Goal: Task Accomplishment & Management: Use online tool/utility

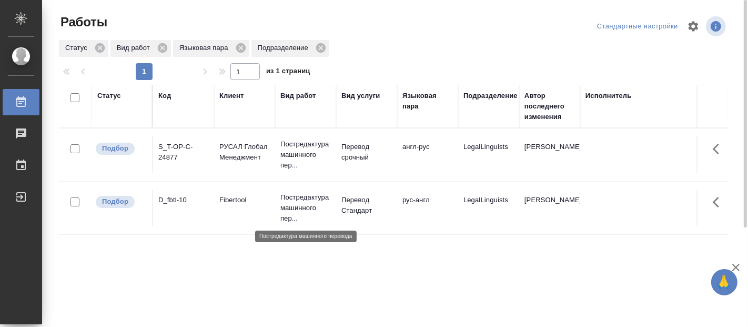
click at [299, 197] on p "Постредактура машинного пер..." at bounding box center [305, 208] width 51 height 32
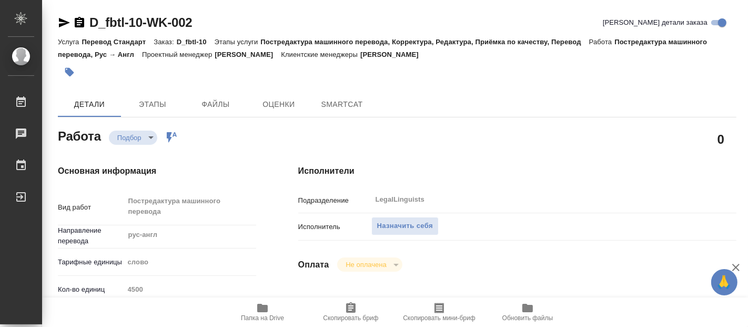
type textarea "x"
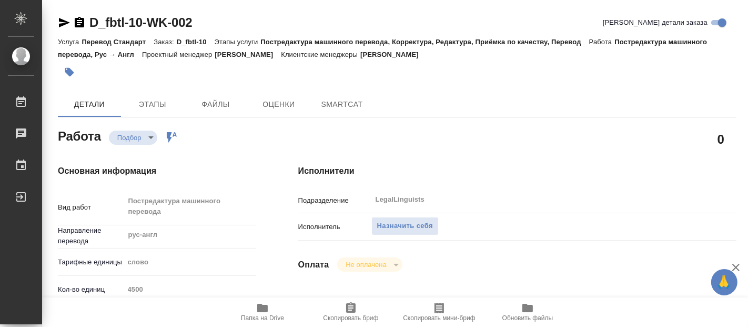
type textarea "x"
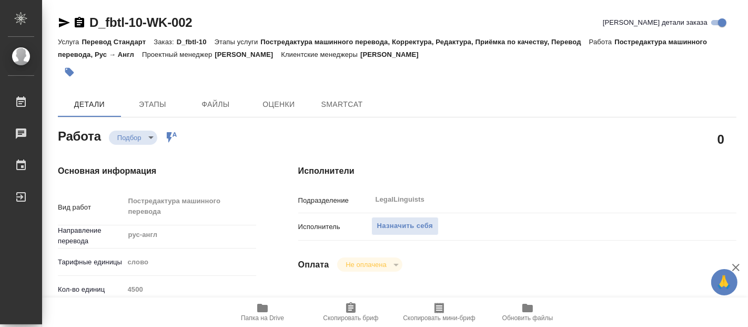
type textarea "x"
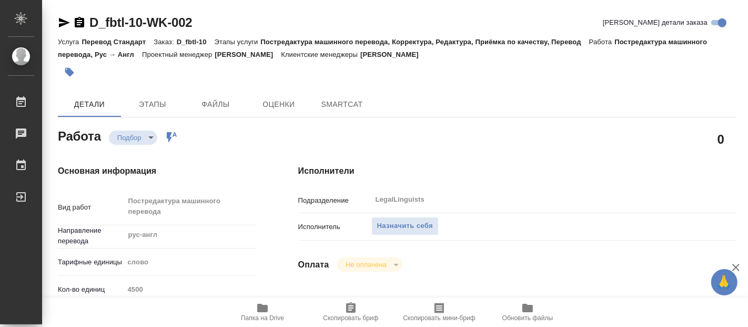
type textarea "x"
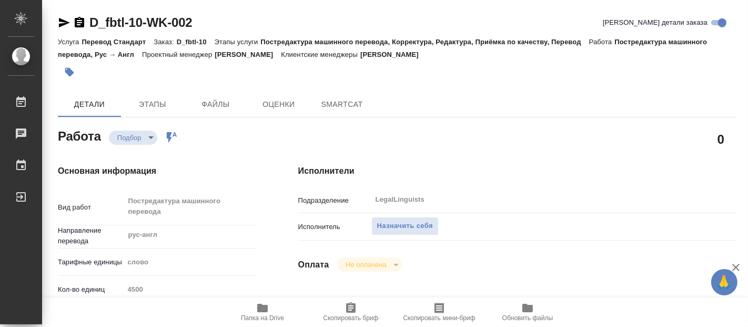
type textarea "x"
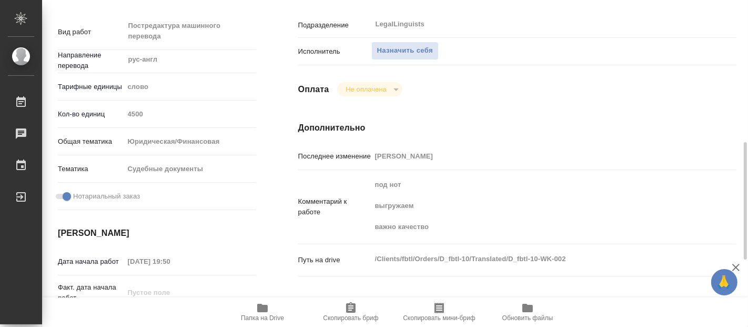
scroll to position [292, 0]
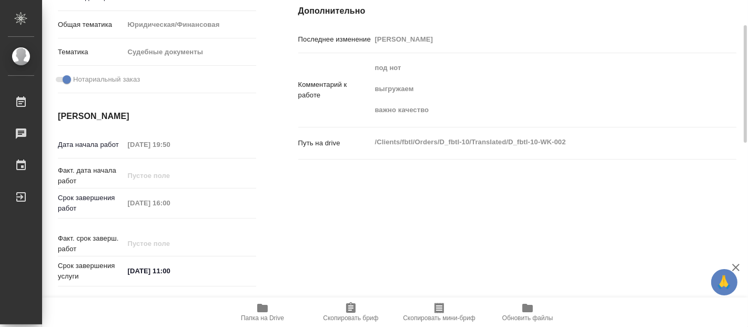
type textarea "x"
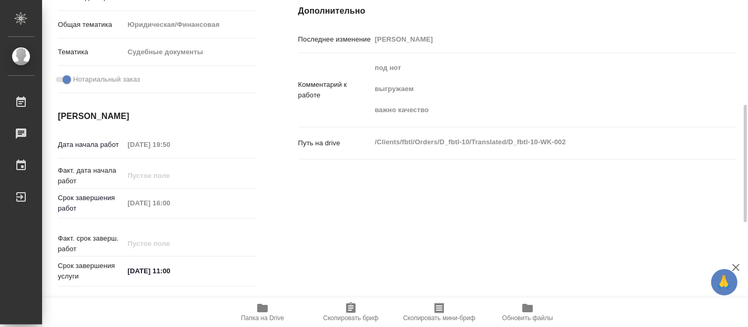
type textarea "x"
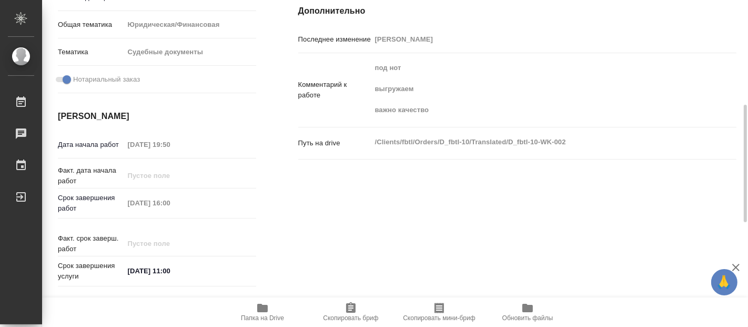
click at [264, 312] on icon "button" at bounding box center [262, 308] width 13 height 13
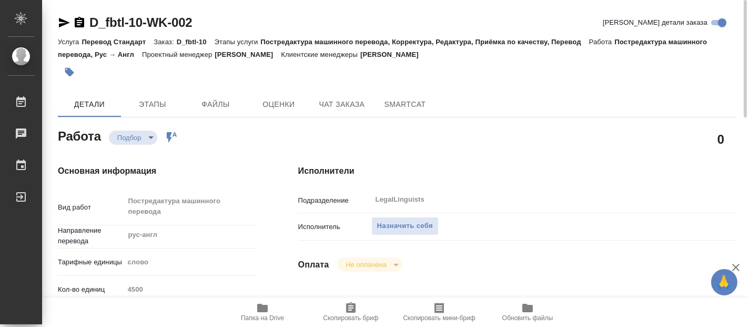
scroll to position [117, 0]
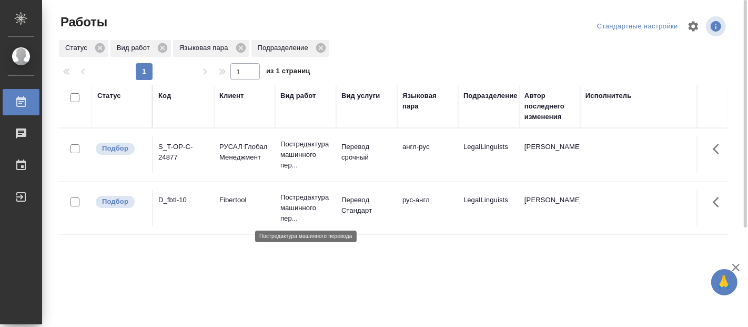
click at [287, 205] on p "Постредактура машинного пер..." at bounding box center [305, 208] width 51 height 32
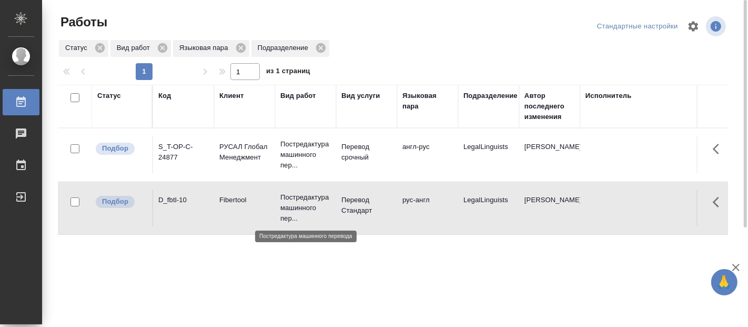
click at [287, 205] on p "Постредактура машинного пер..." at bounding box center [305, 208] width 51 height 32
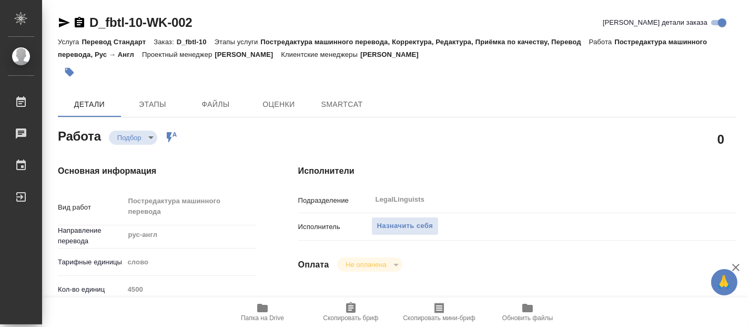
type textarea "x"
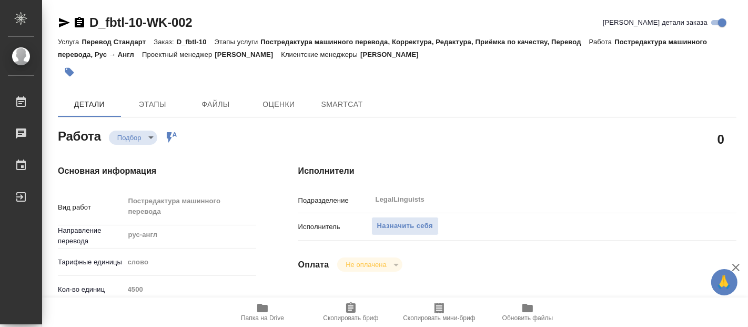
type textarea "x"
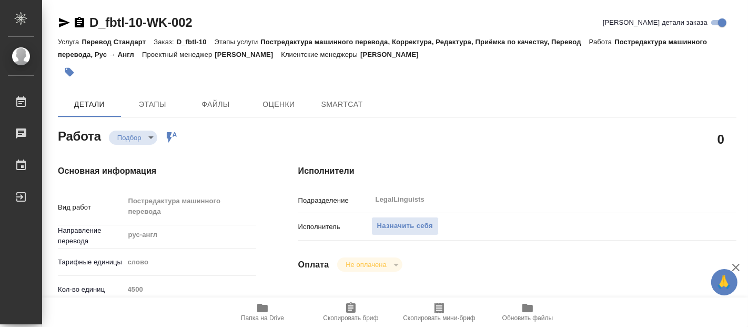
type textarea "x"
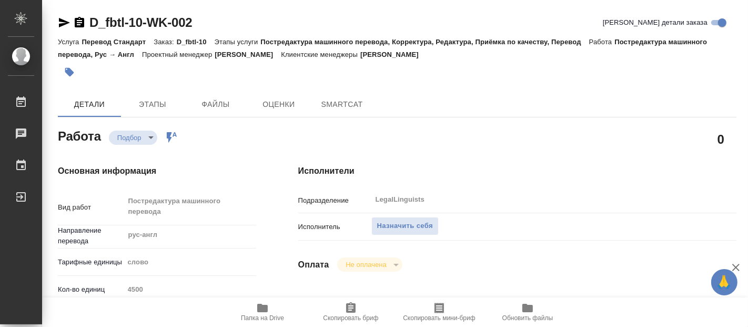
type textarea "x"
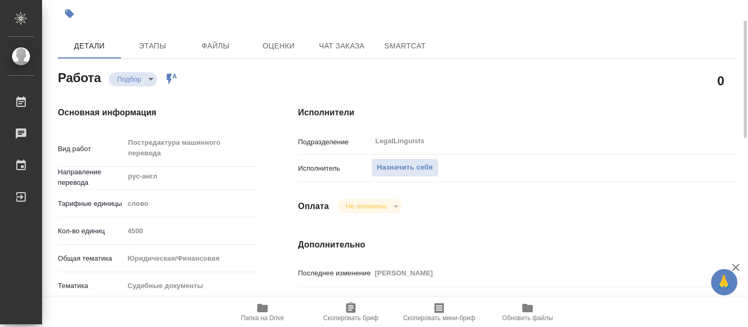
type textarea "x"
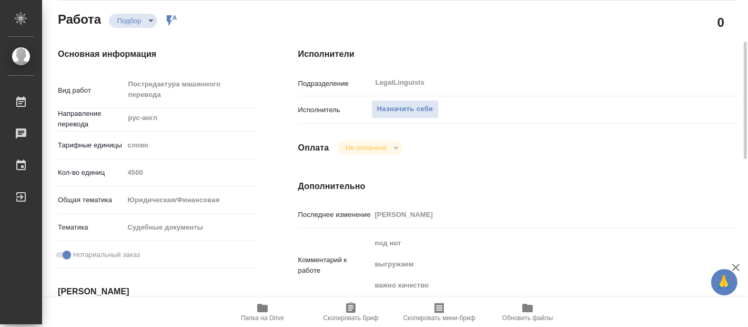
scroll to position [175, 0]
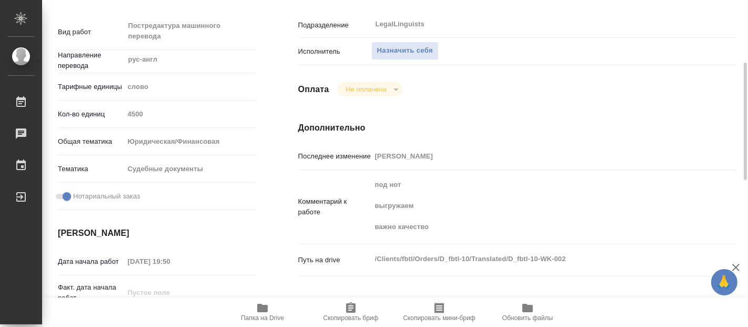
type textarea "x"
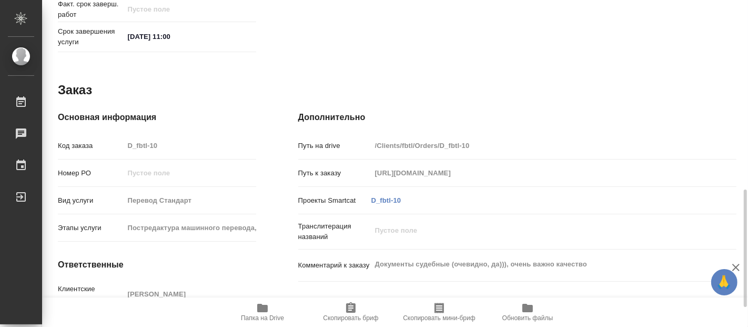
scroll to position [581, 0]
